Goal: Information Seeking & Learning: Find specific fact

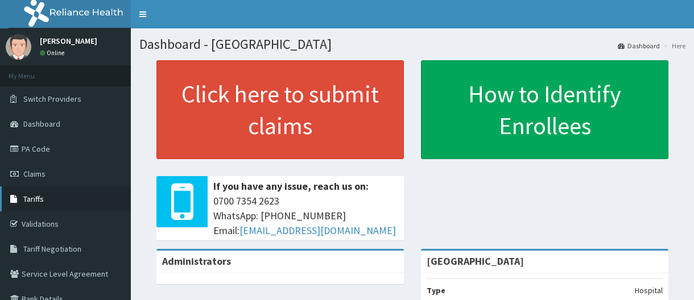
click at [39, 196] on span "Tariffs" at bounding box center [33, 199] width 20 height 10
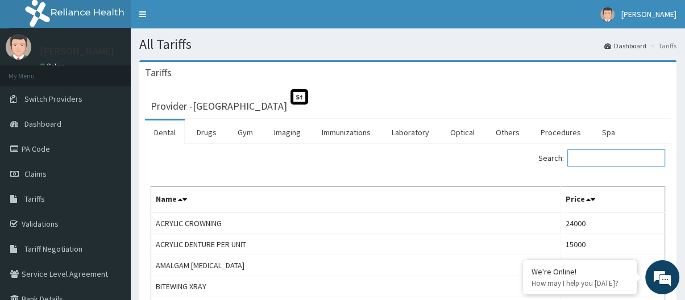
click at [599, 162] on input "Search:" at bounding box center [617, 158] width 98 height 17
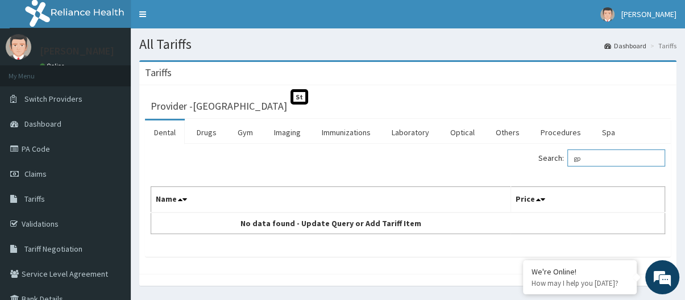
drag, startPoint x: 599, startPoint y: 160, endPoint x: 585, endPoint y: 161, distance: 13.7
click at [585, 161] on input "gp" at bounding box center [617, 158] width 98 height 17
type input "general"
click at [560, 132] on link "Procedures" at bounding box center [561, 133] width 59 height 24
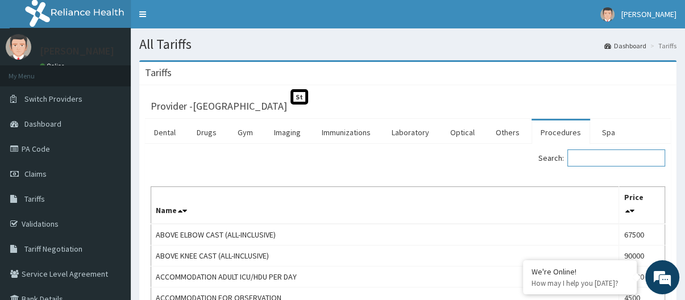
click at [588, 160] on input "Search:" at bounding box center [617, 158] width 98 height 17
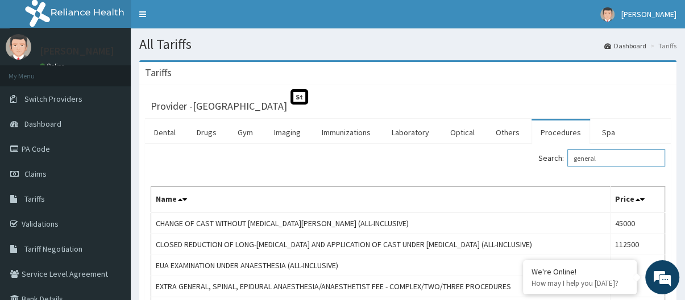
drag, startPoint x: 618, startPoint y: 158, endPoint x: 566, endPoint y: 158, distance: 52.3
click at [566, 158] on label "Search: general" at bounding box center [602, 158] width 127 height 17
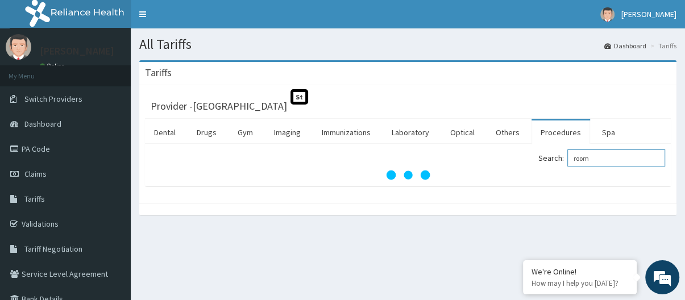
drag, startPoint x: 611, startPoint y: 158, endPoint x: 557, endPoint y: 159, distance: 54.0
click at [557, 159] on label "Search: room" at bounding box center [602, 158] width 127 height 17
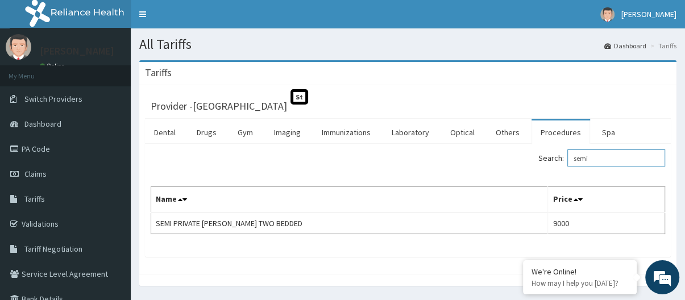
drag, startPoint x: 596, startPoint y: 159, endPoint x: 560, endPoint y: 156, distance: 36.0
click at [560, 156] on label "Search: semi" at bounding box center [602, 158] width 127 height 17
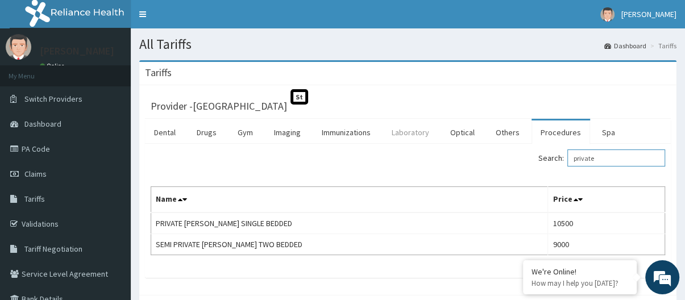
type input "private"
click at [413, 134] on link "Laboratory" at bounding box center [411, 133] width 56 height 24
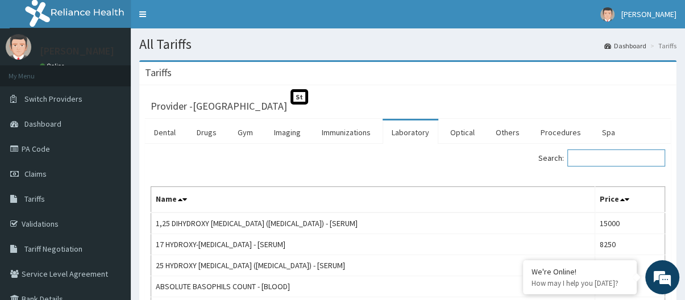
click at [595, 162] on input "Search:" at bounding box center [617, 158] width 98 height 17
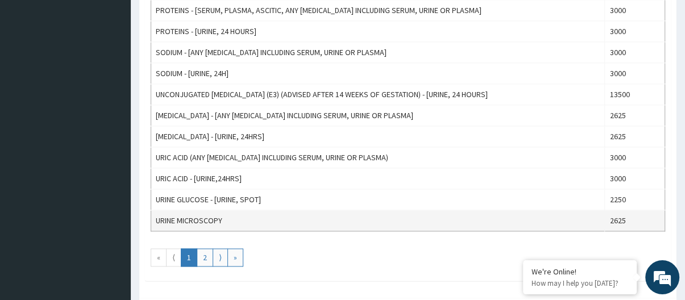
scroll to position [1081, 0]
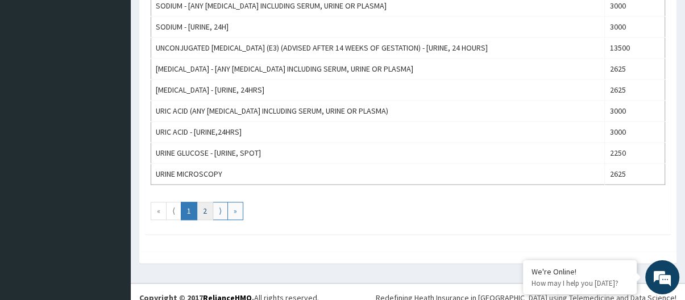
click at [206, 209] on link "2" at bounding box center [205, 211] width 16 height 18
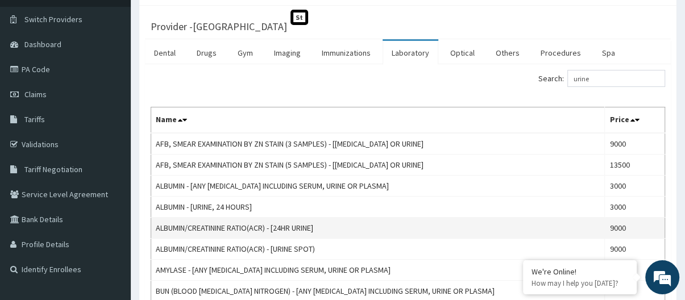
scroll to position [11, 0]
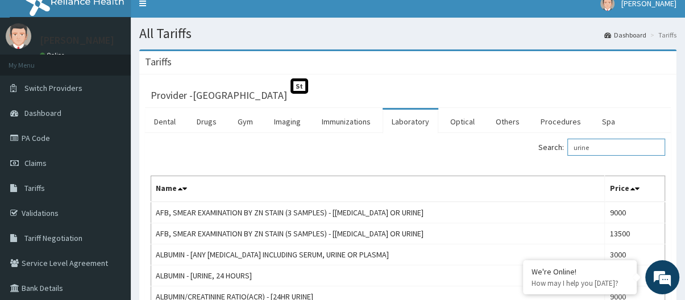
click at [614, 156] on input "urine" at bounding box center [617, 147] width 98 height 17
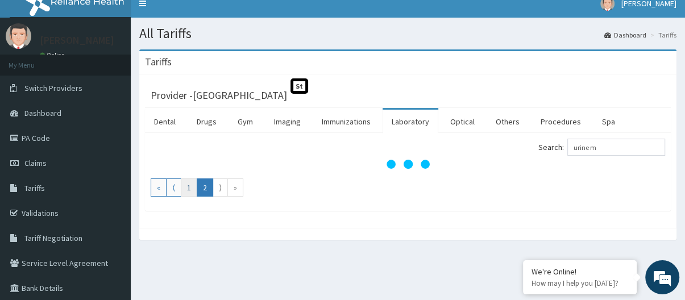
click at [190, 191] on link "1" at bounding box center [189, 188] width 16 height 18
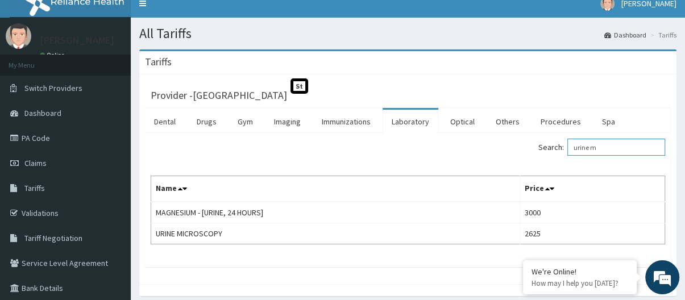
click at [603, 151] on input "urine m" at bounding box center [617, 147] width 98 height 17
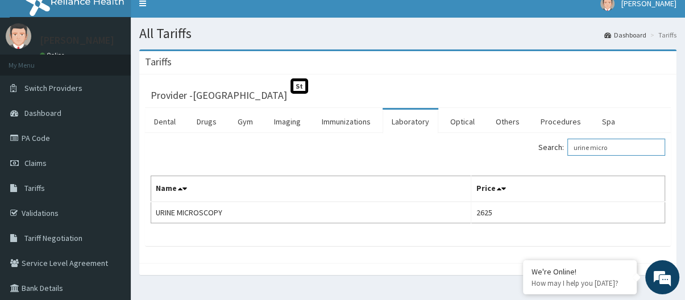
drag, startPoint x: 618, startPoint y: 152, endPoint x: 594, endPoint y: 151, distance: 23.3
click at [594, 151] on input "urine micro" at bounding box center [617, 147] width 98 height 17
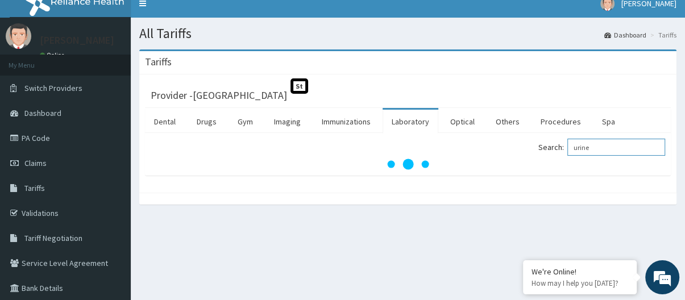
click at [580, 148] on input "urine" at bounding box center [617, 147] width 98 height 17
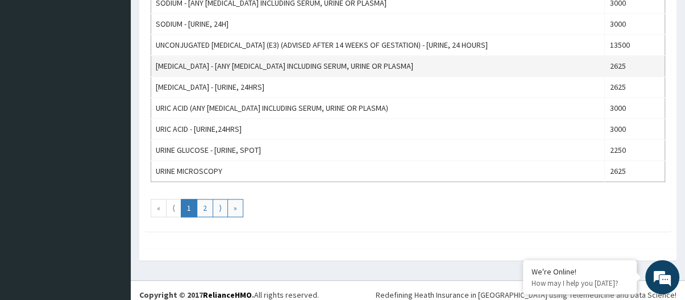
scroll to position [1091, 0]
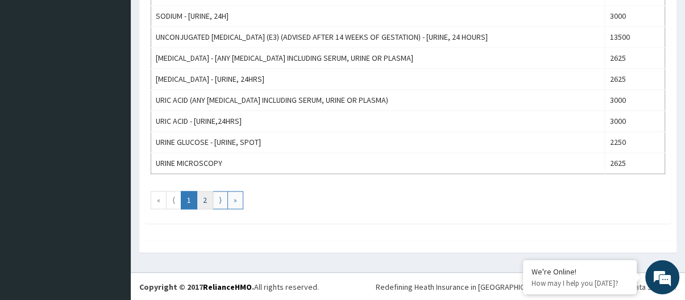
click at [208, 204] on link "2" at bounding box center [205, 200] width 16 height 18
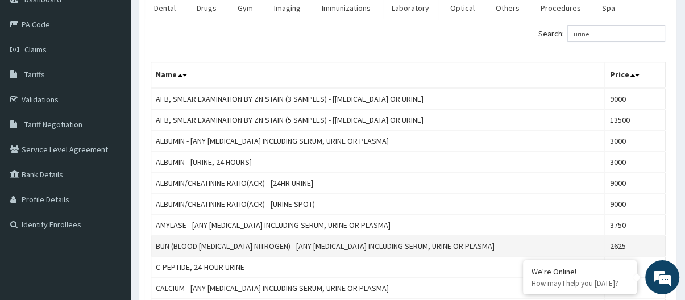
scroll to position [68, 0]
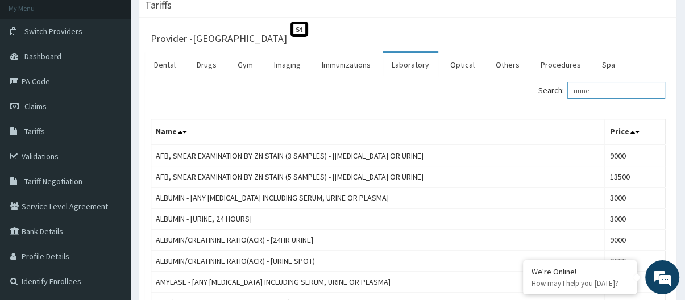
click at [599, 88] on input "urine" at bounding box center [617, 90] width 98 height 17
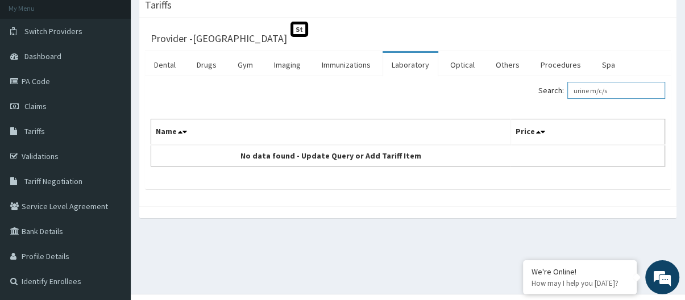
drag, startPoint x: 623, startPoint y: 90, endPoint x: 594, endPoint y: 88, distance: 29.1
click at [594, 88] on input "urine m/c/s" at bounding box center [617, 90] width 98 height 17
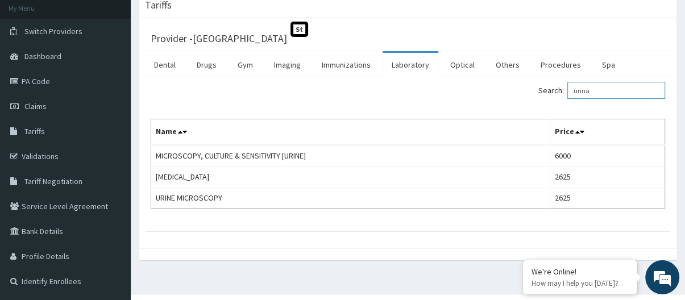
drag, startPoint x: 599, startPoint y: 94, endPoint x: 569, endPoint y: 90, distance: 30.4
click at [569, 90] on label "Search: urina" at bounding box center [602, 90] width 127 height 17
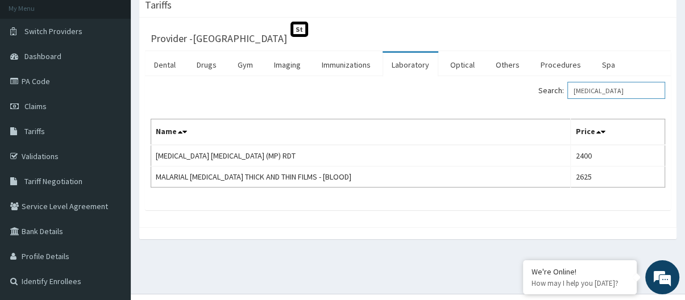
drag, startPoint x: 631, startPoint y: 92, endPoint x: 562, endPoint y: 88, distance: 69.0
click at [562, 88] on label "Search: malaria" at bounding box center [602, 90] width 127 height 17
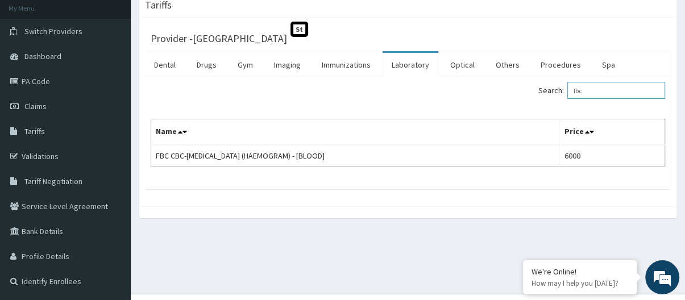
drag, startPoint x: 601, startPoint y: 90, endPoint x: 575, endPoint y: 94, distance: 26.4
click at [575, 94] on input "fbc" at bounding box center [617, 90] width 98 height 17
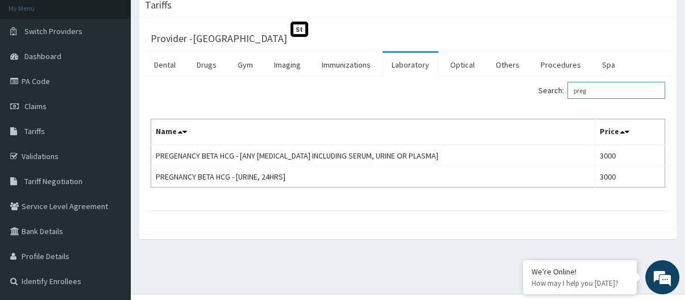
drag, startPoint x: 615, startPoint y: 98, endPoint x: 559, endPoint y: 99, distance: 55.7
click at [559, 99] on label "Search: preg" at bounding box center [602, 90] width 127 height 17
type input "preg"
click at [206, 60] on link "Drugs" at bounding box center [207, 65] width 38 height 24
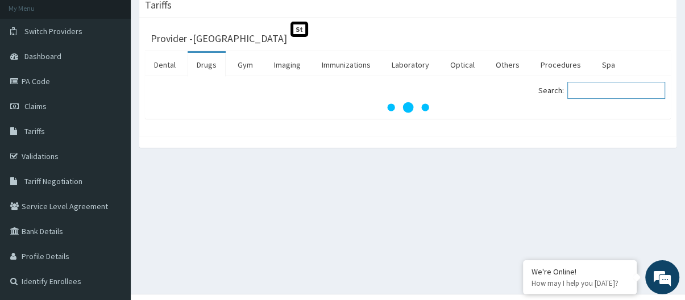
click at [580, 89] on input "Search:" at bounding box center [617, 90] width 98 height 17
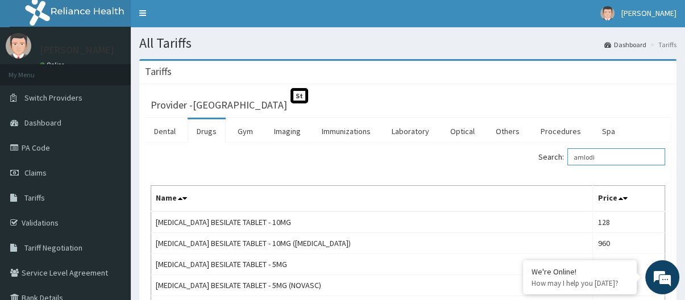
scroll to position [0, 0]
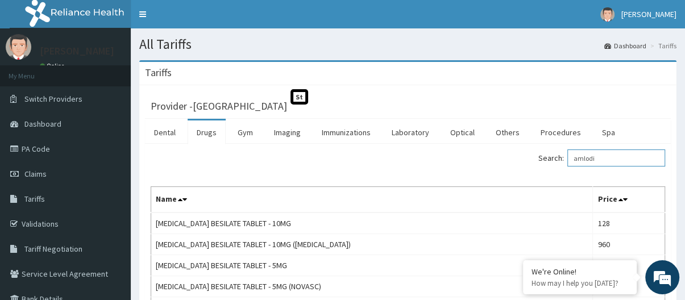
drag, startPoint x: 624, startPoint y: 163, endPoint x: 534, endPoint y: 162, distance: 89.9
click at [534, 162] on div "Search: amlodi" at bounding box center [541, 160] width 249 height 20
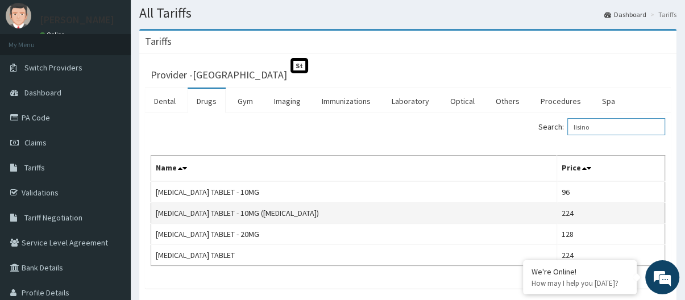
scroll to position [57, 0]
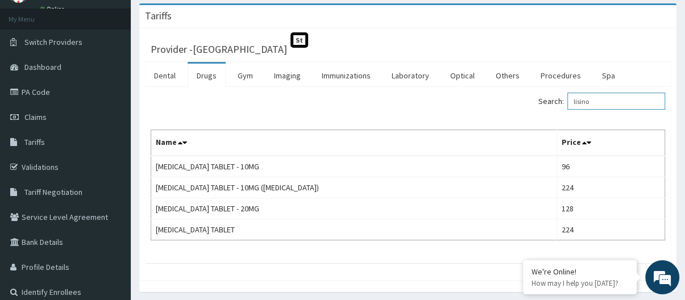
drag, startPoint x: 613, startPoint y: 103, endPoint x: 556, endPoint y: 102, distance: 56.9
click at [556, 102] on label "Search: lisino" at bounding box center [602, 101] width 127 height 17
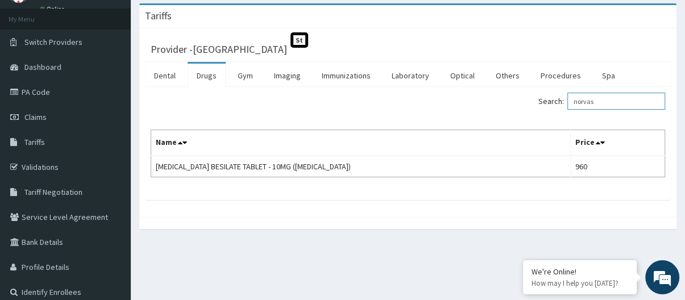
drag, startPoint x: 603, startPoint y: 102, endPoint x: 558, endPoint y: 102, distance: 45.5
click at [558, 102] on label "Search: norvas" at bounding box center [602, 101] width 127 height 17
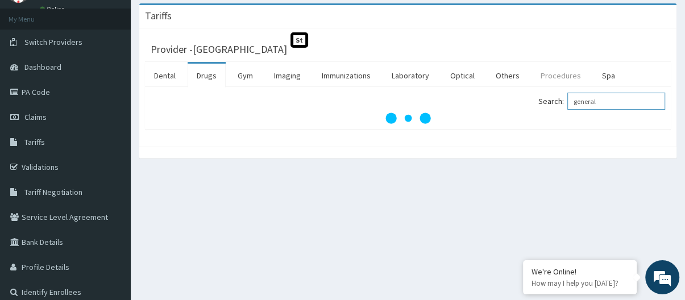
type input "general"
click at [541, 76] on link "Procedures" at bounding box center [561, 76] width 59 height 24
click at [590, 107] on input "Search:" at bounding box center [617, 101] width 98 height 17
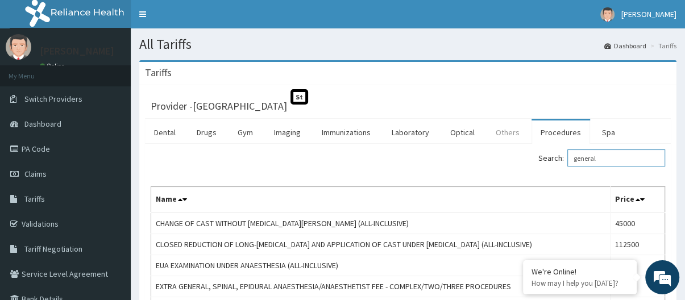
scroll to position [0, 0]
drag, startPoint x: 616, startPoint y: 160, endPoint x: 554, endPoint y: 158, distance: 62.0
click at [554, 158] on label "Search: general" at bounding box center [602, 158] width 127 height 17
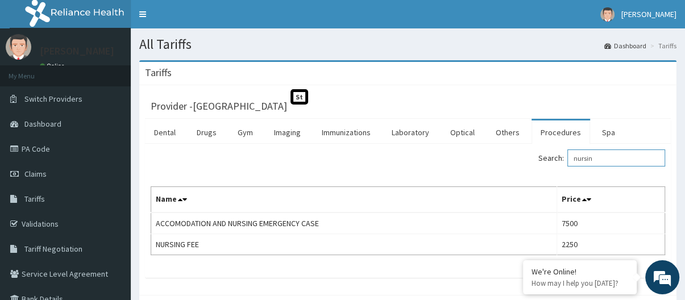
drag, startPoint x: 607, startPoint y: 158, endPoint x: 561, endPoint y: 168, distance: 46.6
click at [565, 166] on label "Search: nursin" at bounding box center [602, 158] width 127 height 17
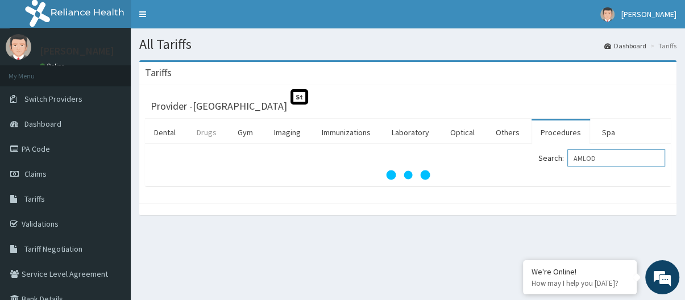
type input "AMLOD"
click at [212, 131] on link "Drugs" at bounding box center [207, 133] width 38 height 24
click at [580, 159] on input "Search:" at bounding box center [617, 158] width 98 height 17
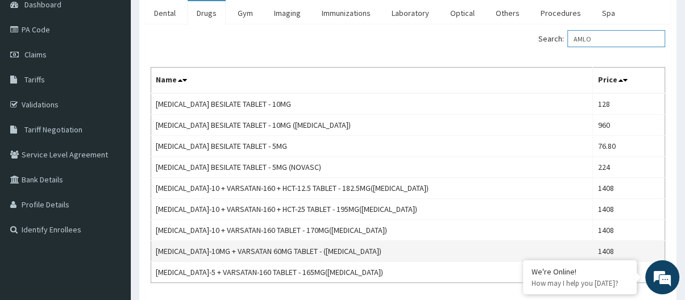
scroll to position [147, 0]
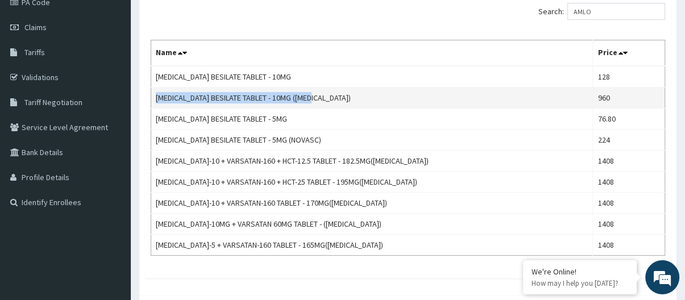
drag, startPoint x: 157, startPoint y: 101, endPoint x: 339, endPoint y: 108, distance: 182.2
click at [339, 108] on td "AMLODIPINE BESILATE TABLET - 10MG (NORVASC)" at bounding box center [372, 98] width 442 height 21
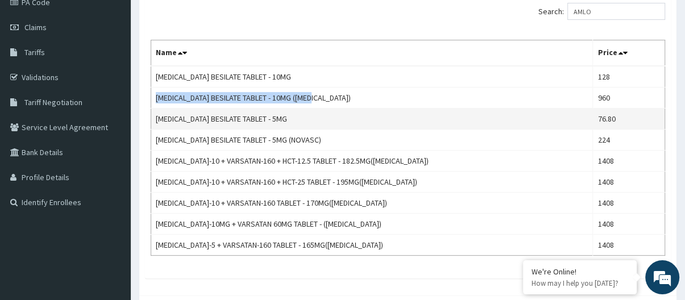
copy td "AMLODIPINE BESILATE TABLET - 10MG (NORVASC)"
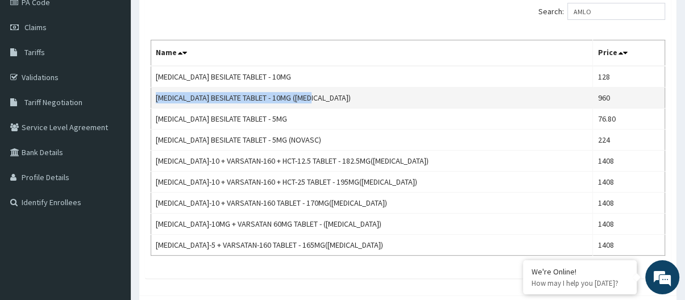
copy td "AMLODIPINE BESILATE TABLET - 10MG (NORVASC)"
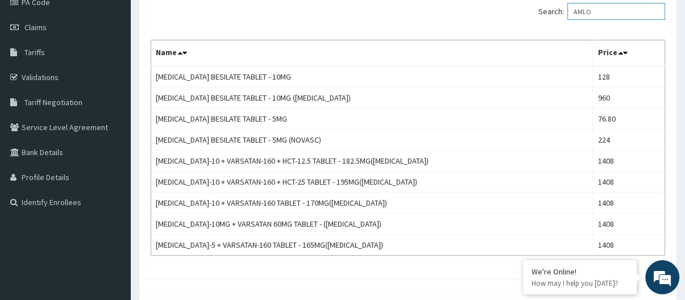
drag, startPoint x: 598, startPoint y: 10, endPoint x: 566, endPoint y: 20, distance: 33.5
click at [573, 16] on input "AMLO" at bounding box center [617, 11] width 98 height 17
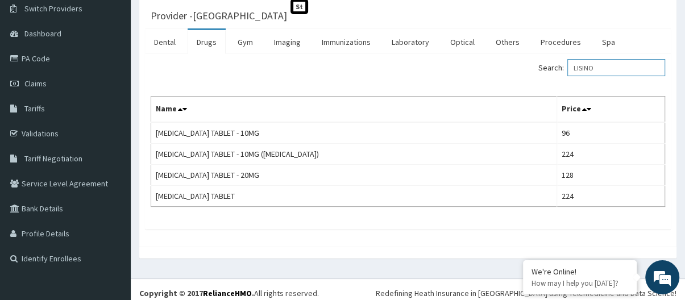
scroll to position [98, 0]
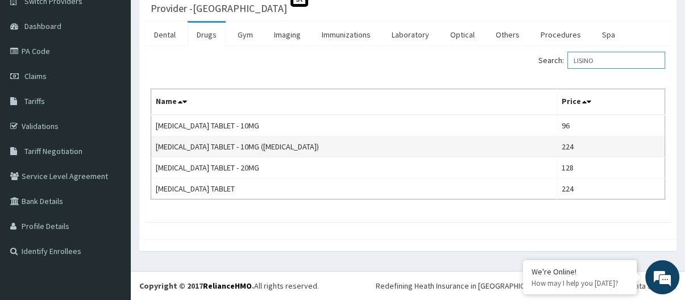
type input "LISINO"
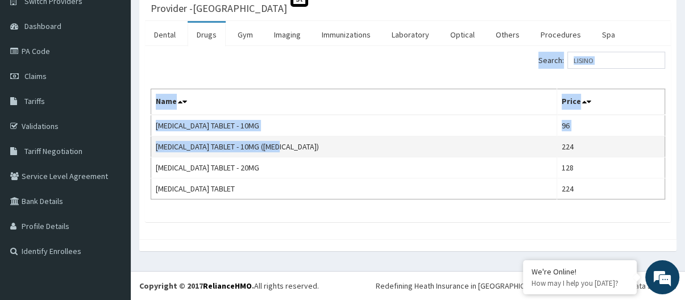
drag, startPoint x: 166, startPoint y: 146, endPoint x: 278, endPoint y: 151, distance: 112.1
click at [278, 151] on div "Search: LISINO Name Price LISINOPRIL TABLET - 10MG 96 LISINOPRIL TABLET - 10MG …" at bounding box center [408, 134] width 526 height 176
click at [271, 148] on td "LISINOPRIL TABLET - 10MG (ZESTRIL)" at bounding box center [354, 147] width 406 height 21
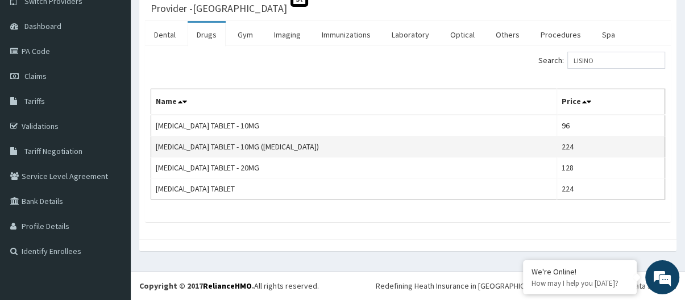
click at [233, 147] on td "LISINOPRIL TABLET - 10MG (ZESTRIL)" at bounding box center [354, 147] width 406 height 21
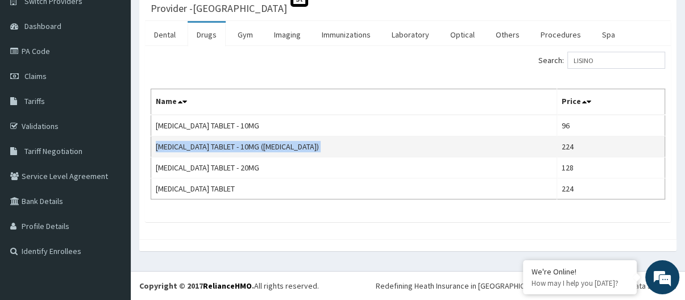
click at [233, 147] on td "LISINOPRIL TABLET - 10MG (ZESTRIL)" at bounding box center [354, 147] width 406 height 21
copy td "LISINOPRIL TABLET - 10MG (ZESTRIL)"
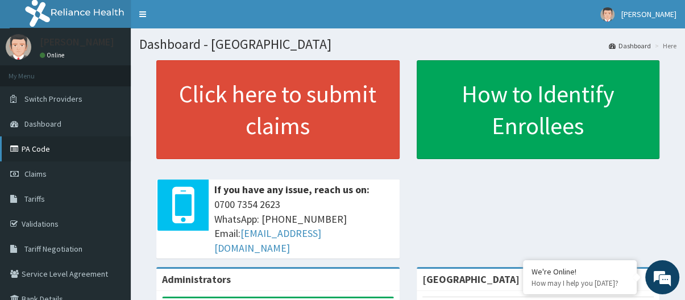
click at [51, 150] on link "PA Code" at bounding box center [65, 149] width 131 height 25
